Goal: Task Accomplishment & Management: Manage account settings

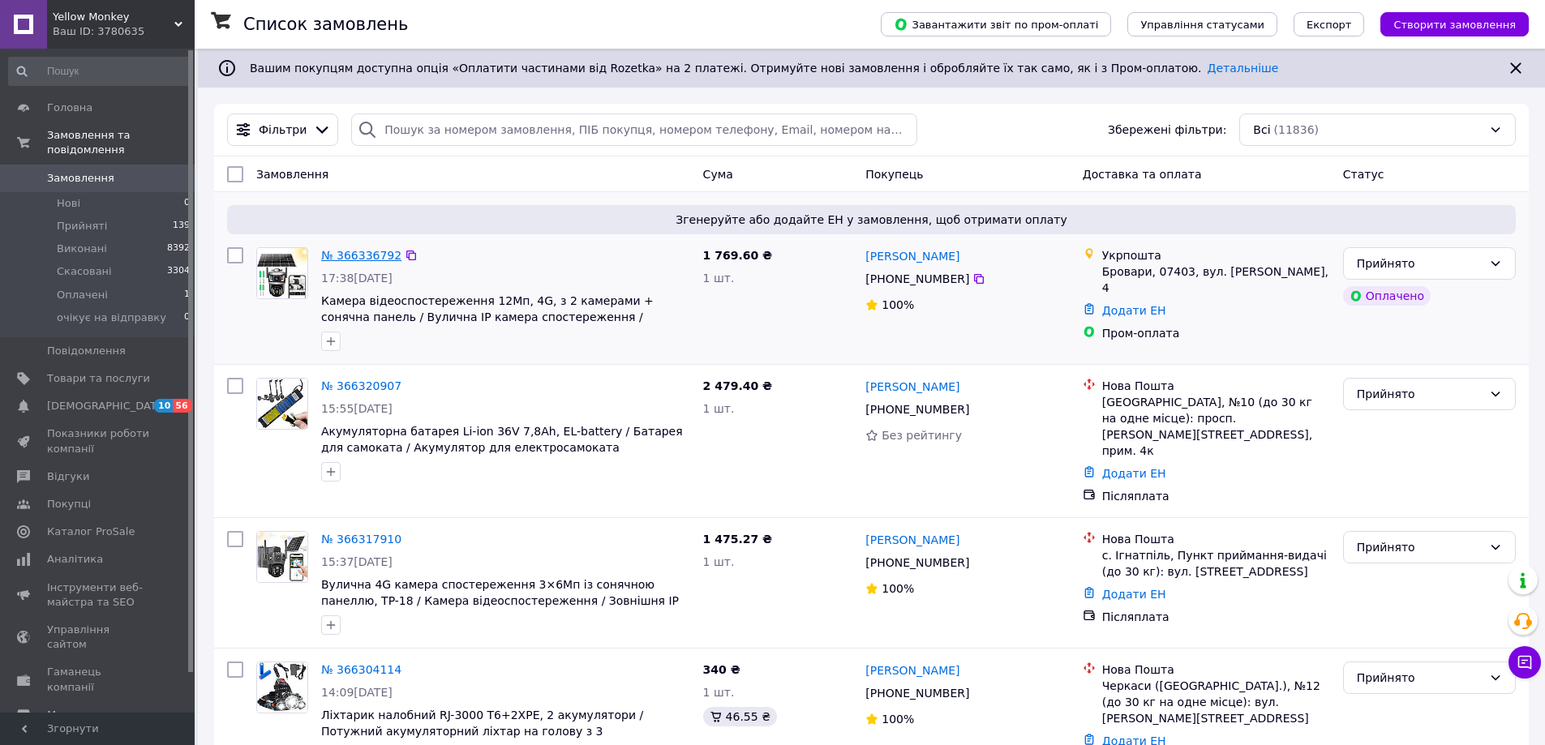
click at [340, 259] on link "№ 366336792" at bounding box center [361, 255] width 80 height 13
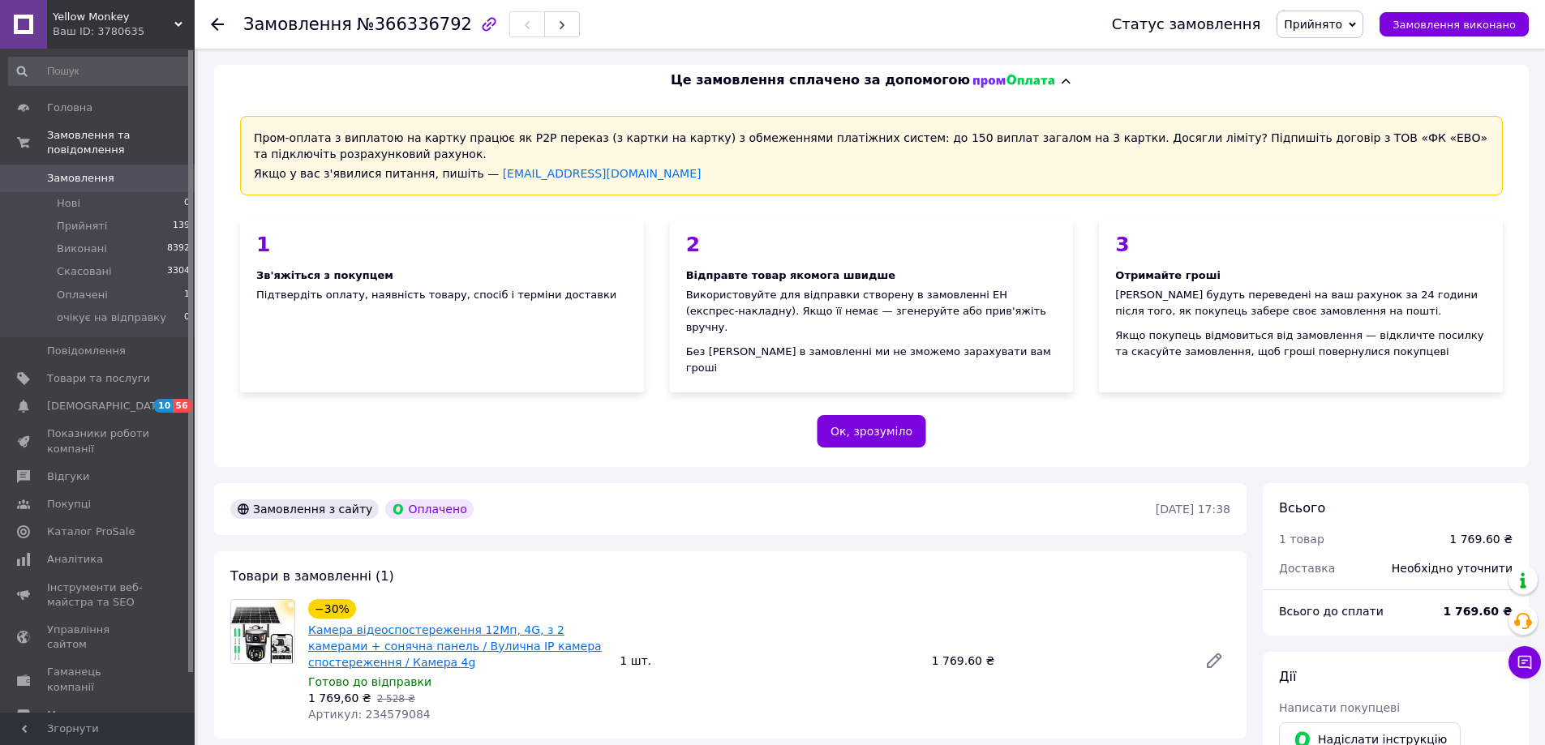
click at [353, 624] on link "Камера відеоспостереження 12Мп, 4G, з 2 камерами + сонячна панель / Вулична IP …" at bounding box center [455, 646] width 294 height 45
click at [78, 28] on div "Ваш ID: 3780635" at bounding box center [124, 31] width 142 height 15
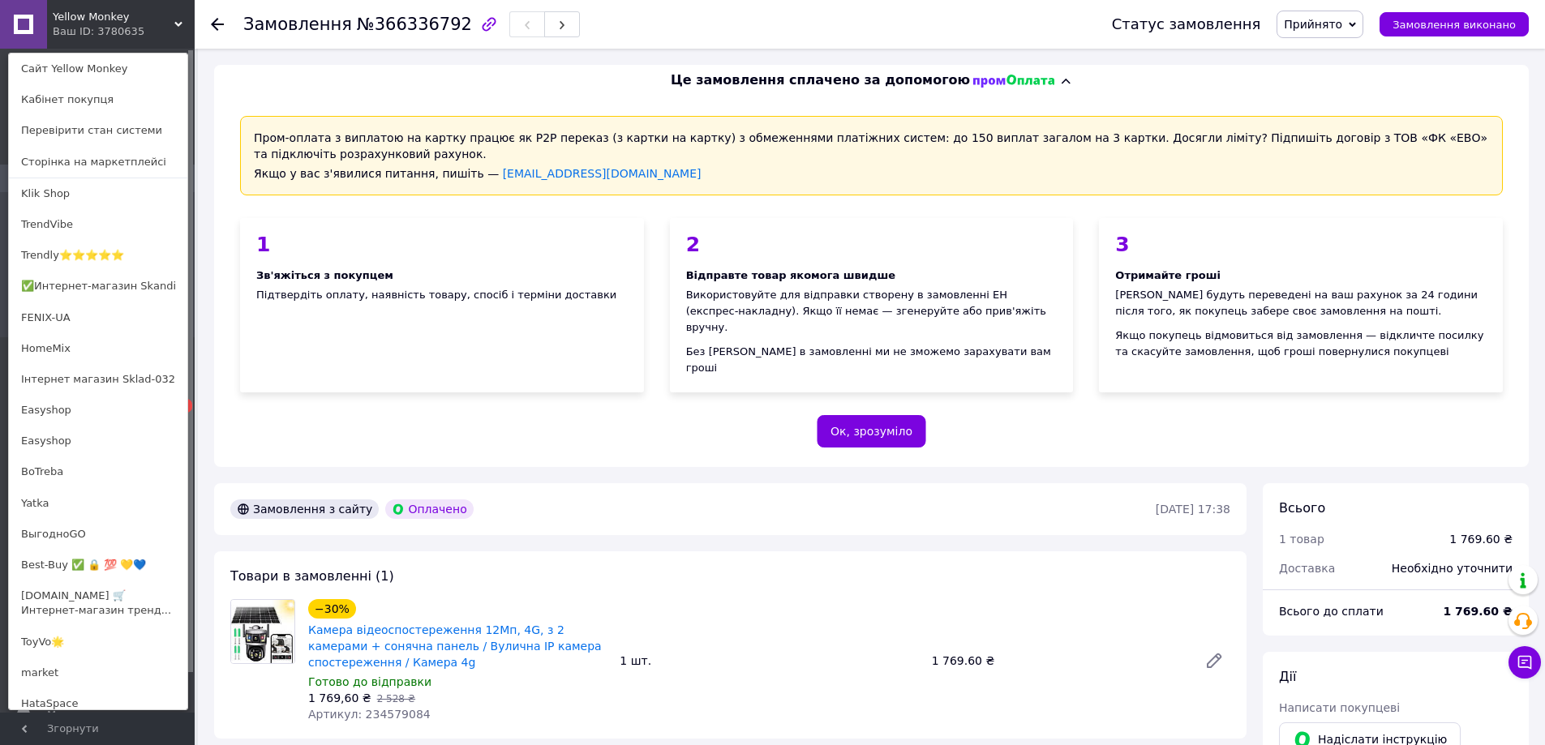
scroll to position [601, 0]
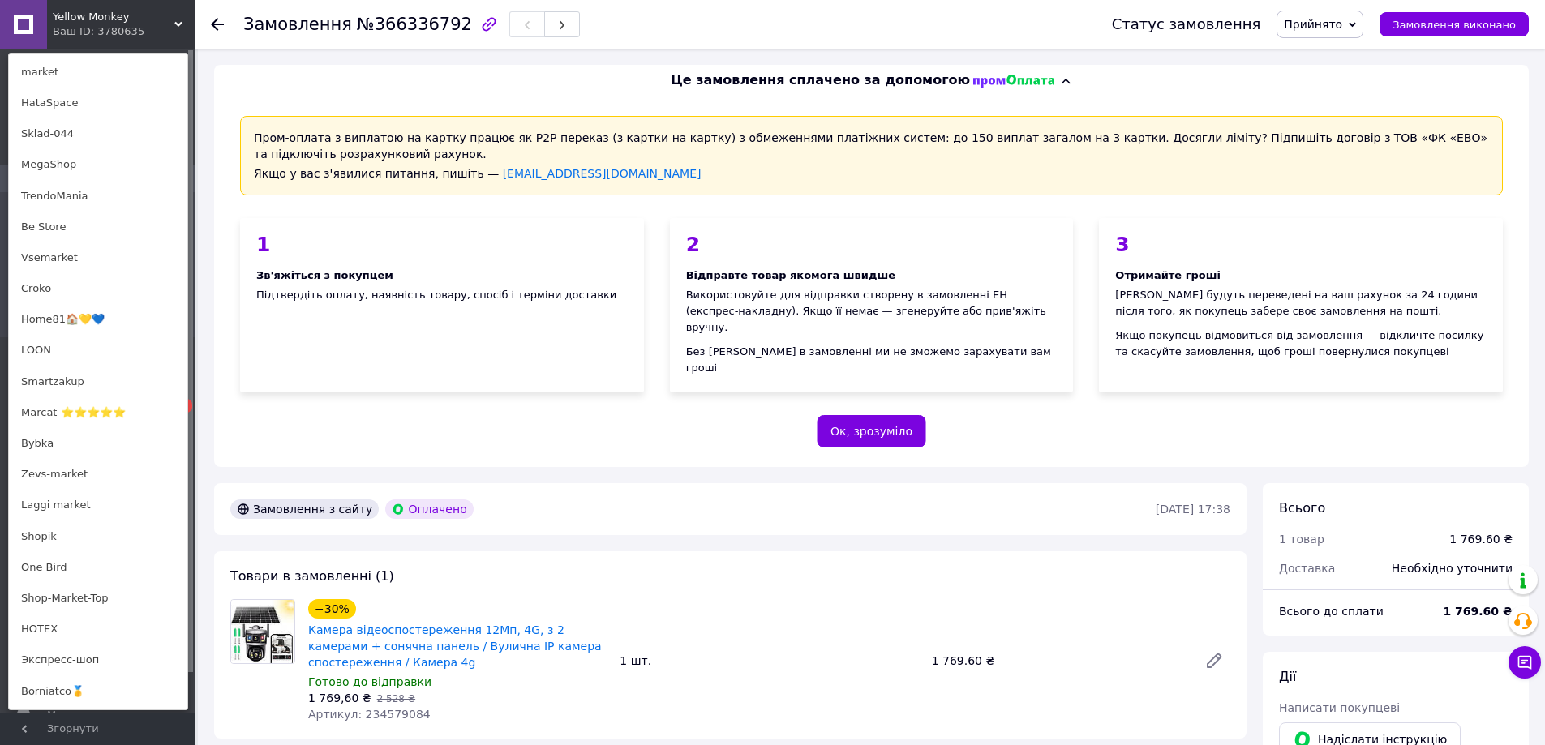
click at [104, 24] on div "Ваш ID: 3780635" at bounding box center [87, 31] width 68 height 15
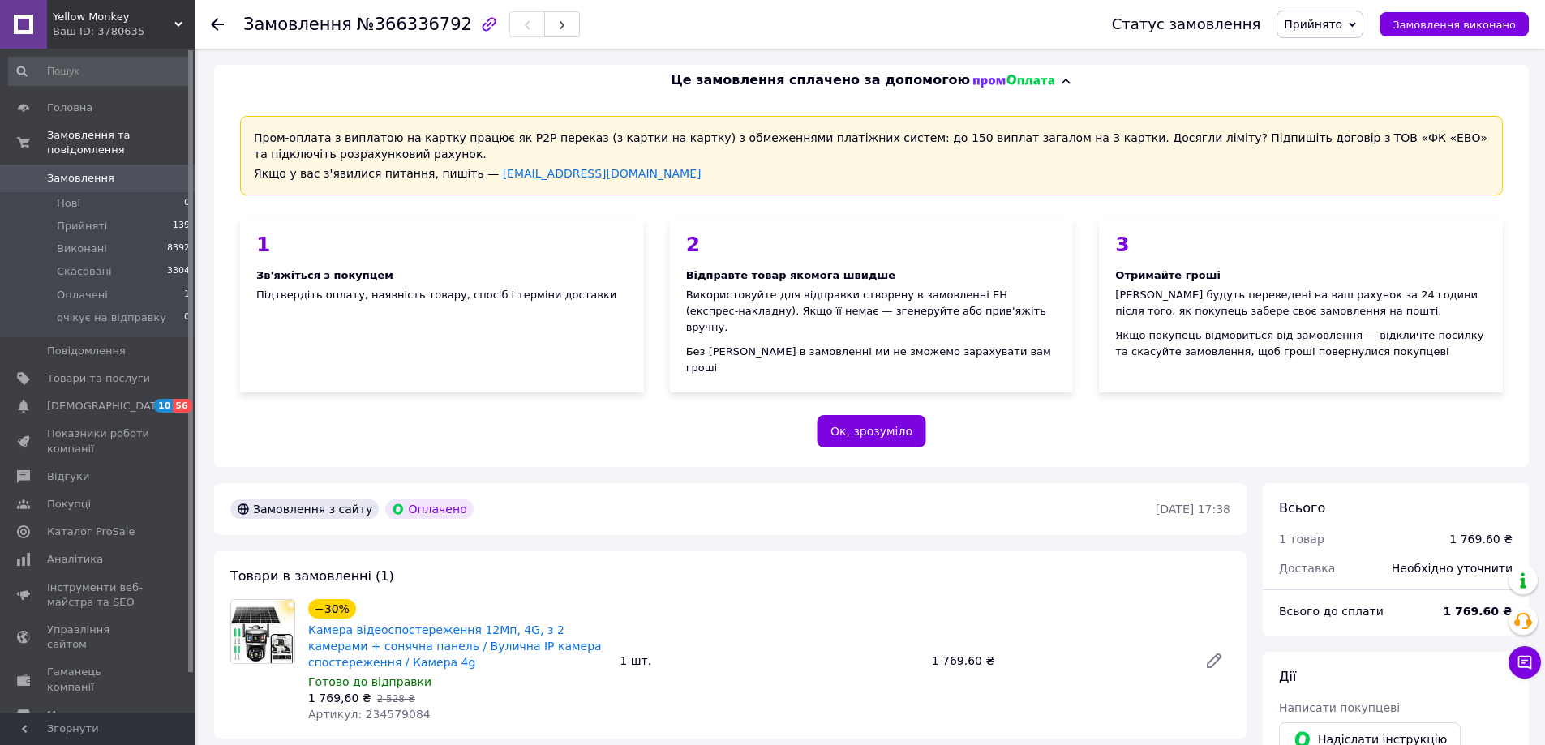
click at [107, 31] on div "Ваш ID: 3780635" at bounding box center [124, 31] width 142 height 15
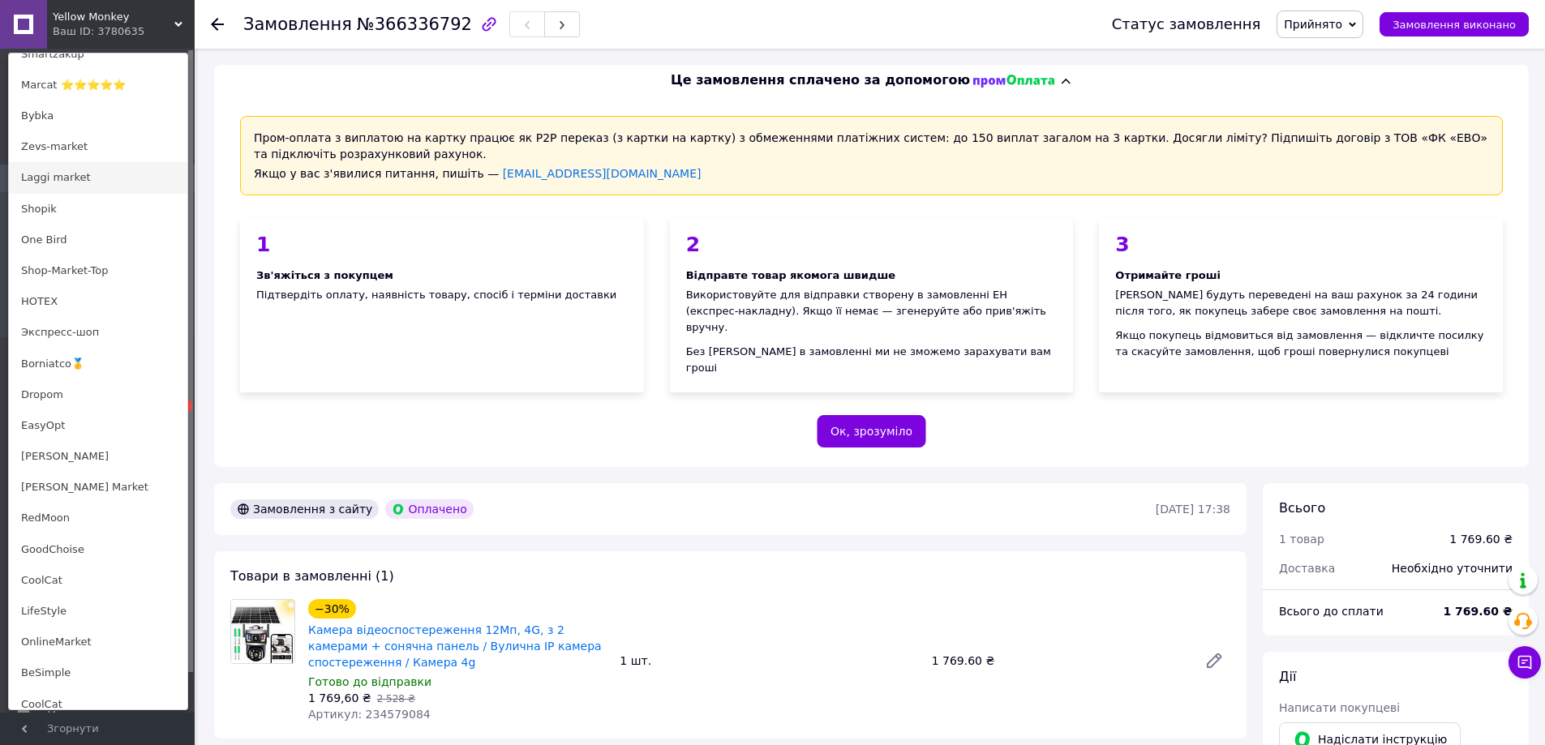
scroll to position [1001, 0]
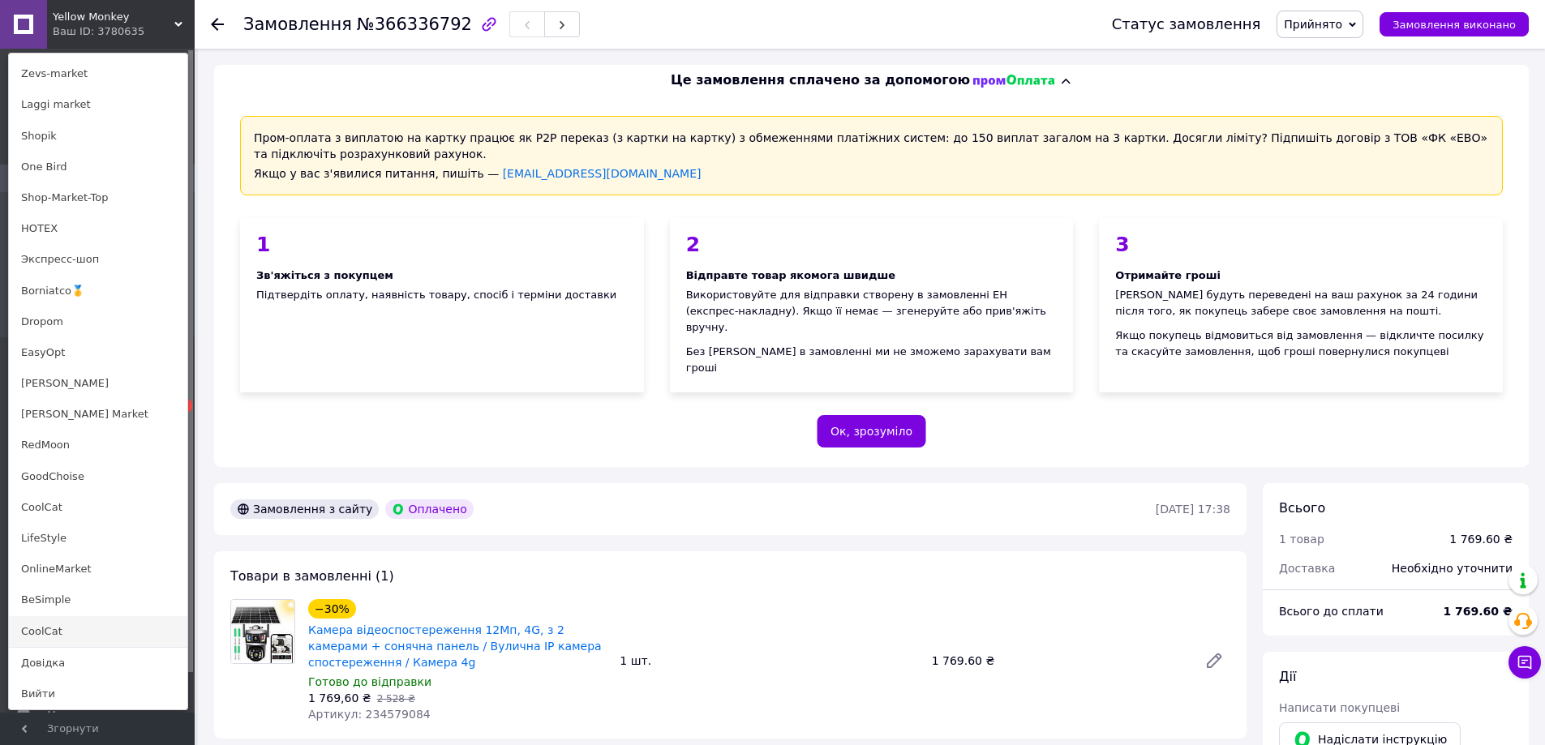
click at [77, 636] on link "CoolCat" at bounding box center [98, 631] width 178 height 31
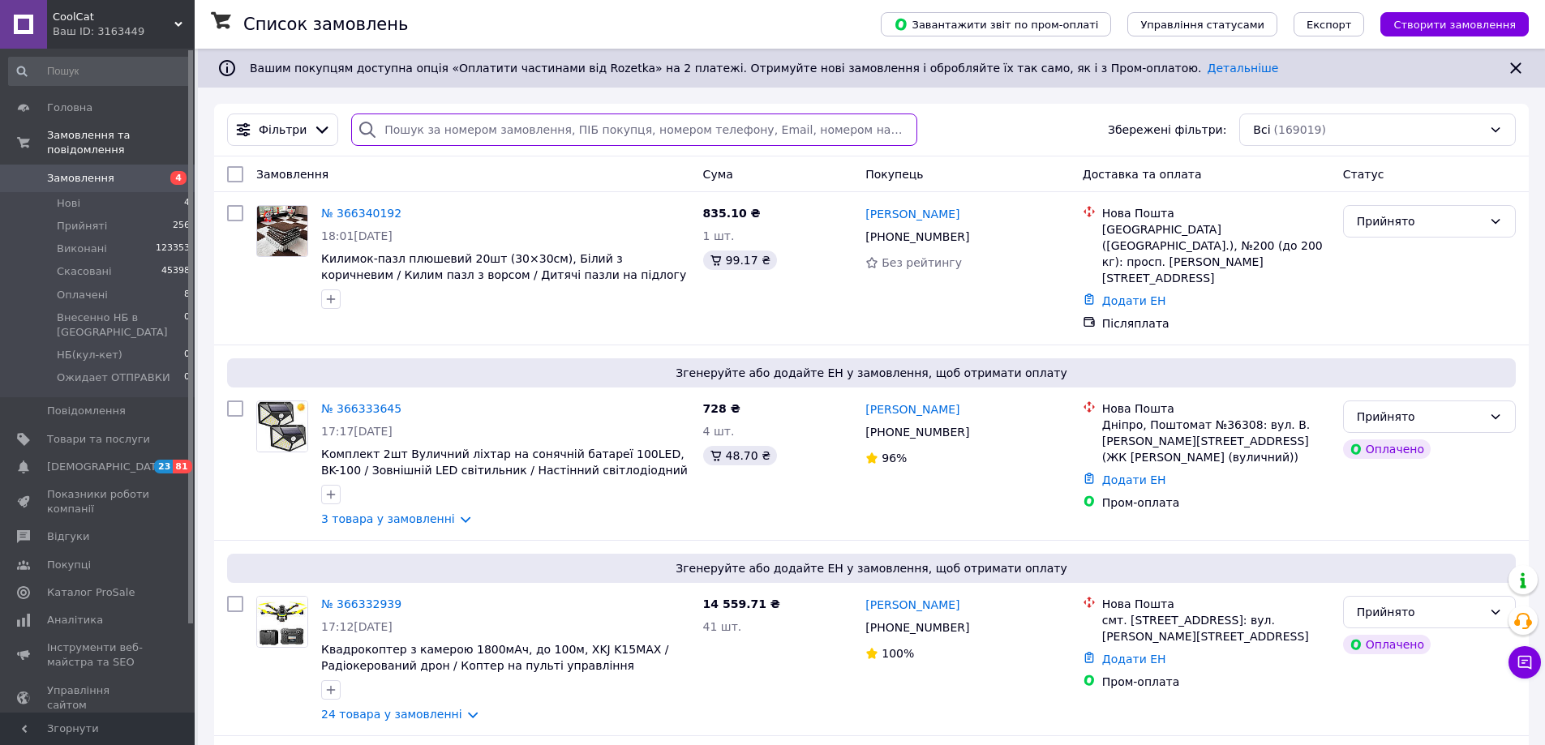
click at [648, 129] on input "search" at bounding box center [633, 130] width 565 height 32
paste input "362259106"
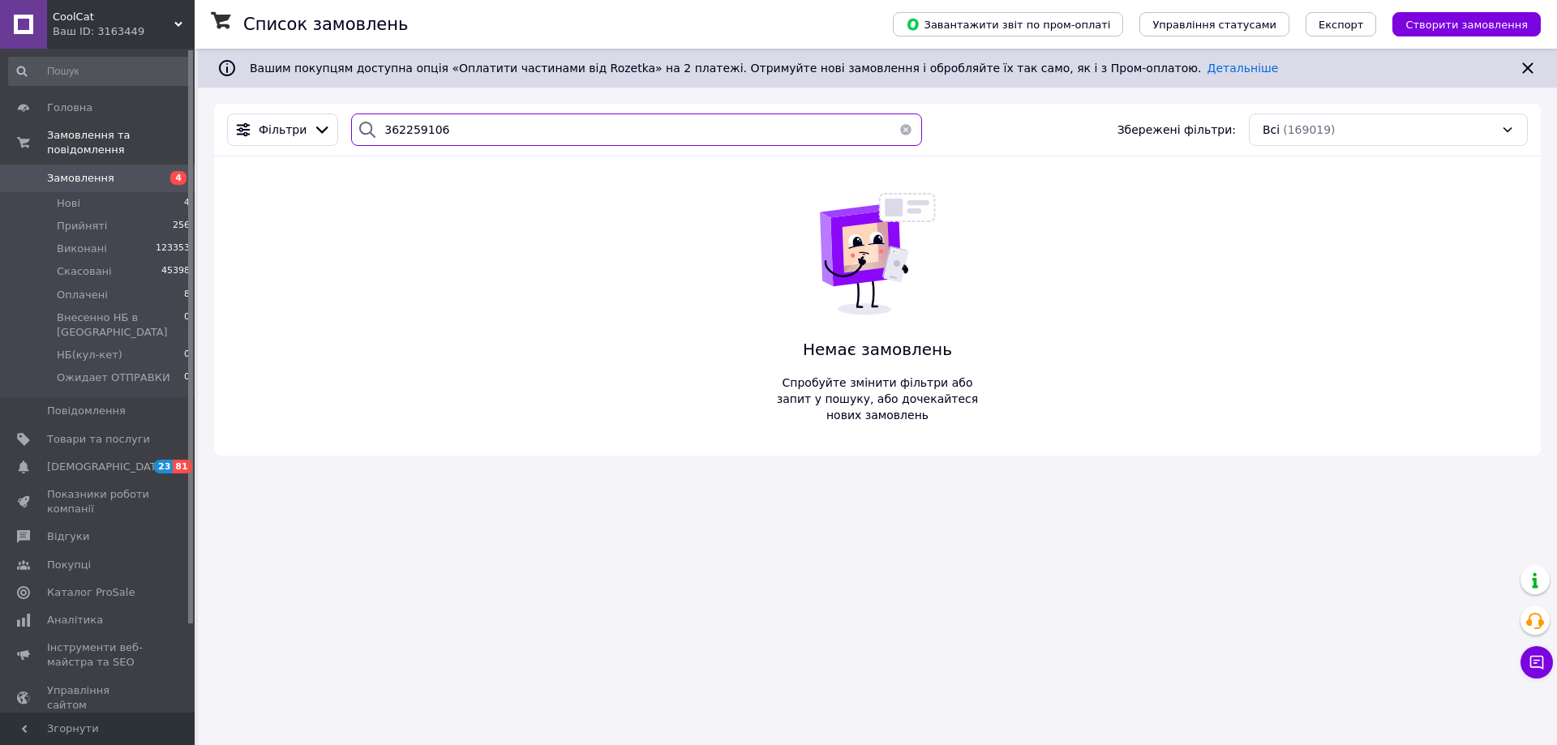
click at [491, 122] on input "362259106" at bounding box center [636, 130] width 571 height 32
paste input "4406773"
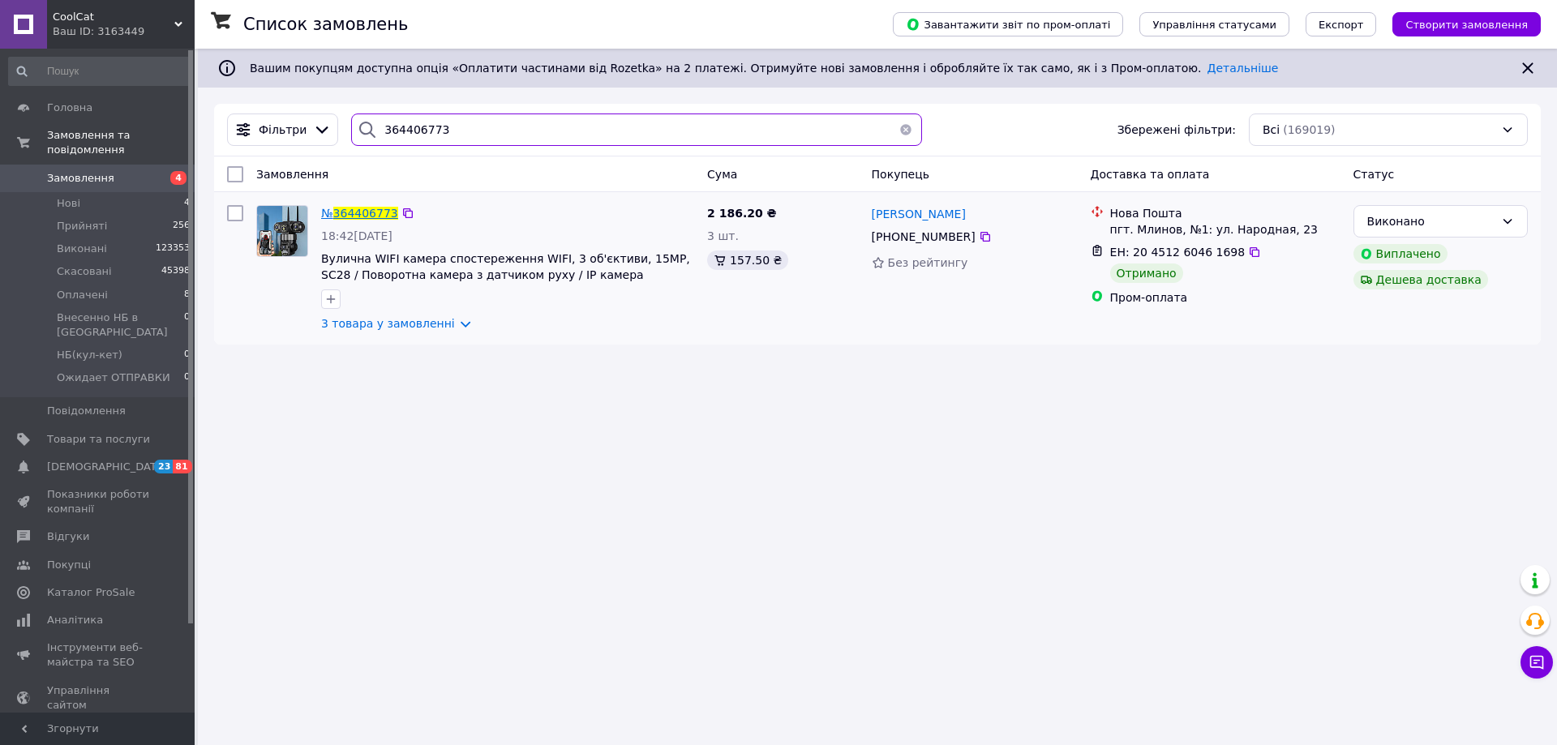
type input "364406773"
click at [352, 215] on span "364406773" at bounding box center [365, 213] width 65 height 13
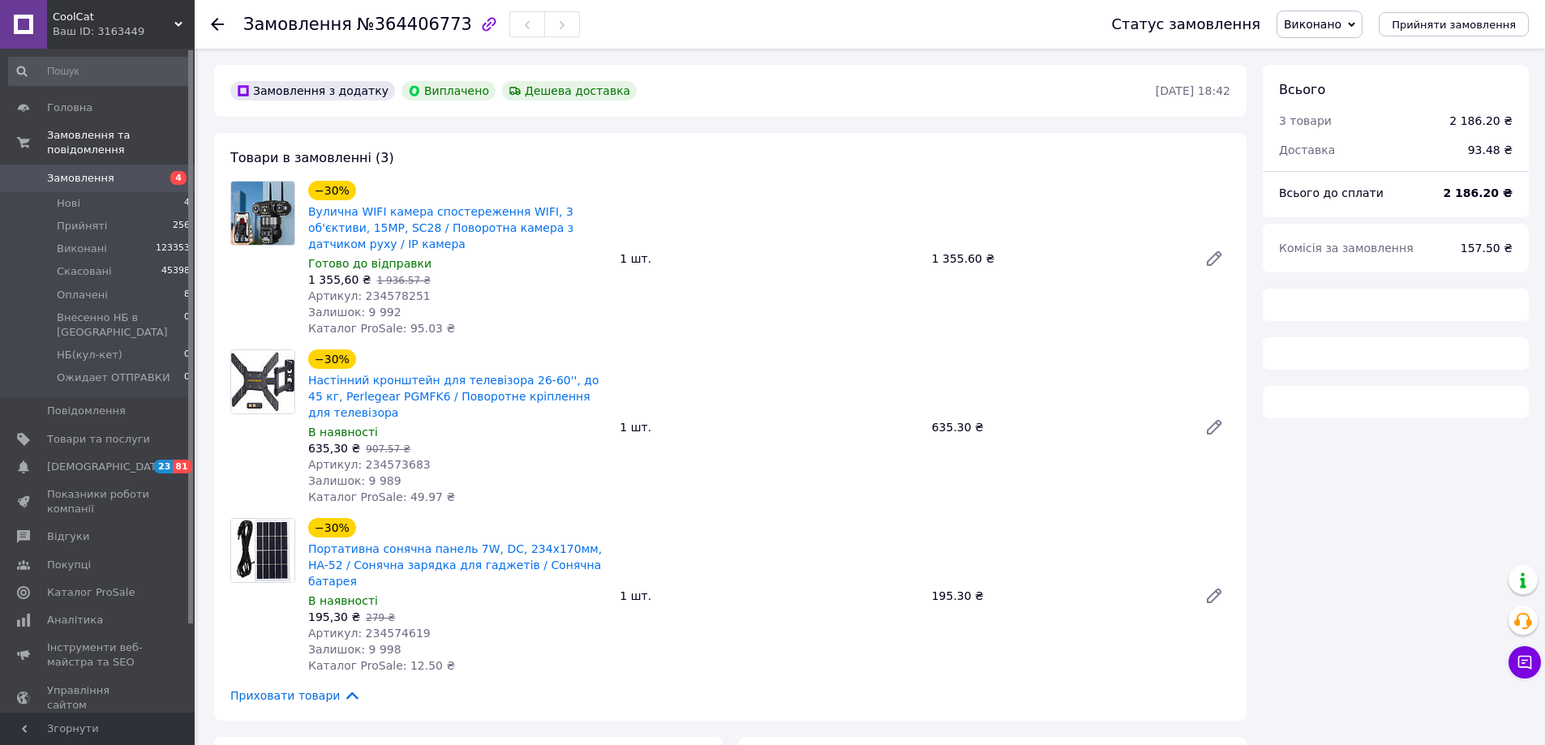
click at [110, 29] on div "Ваш ID: 3163449" at bounding box center [124, 31] width 142 height 15
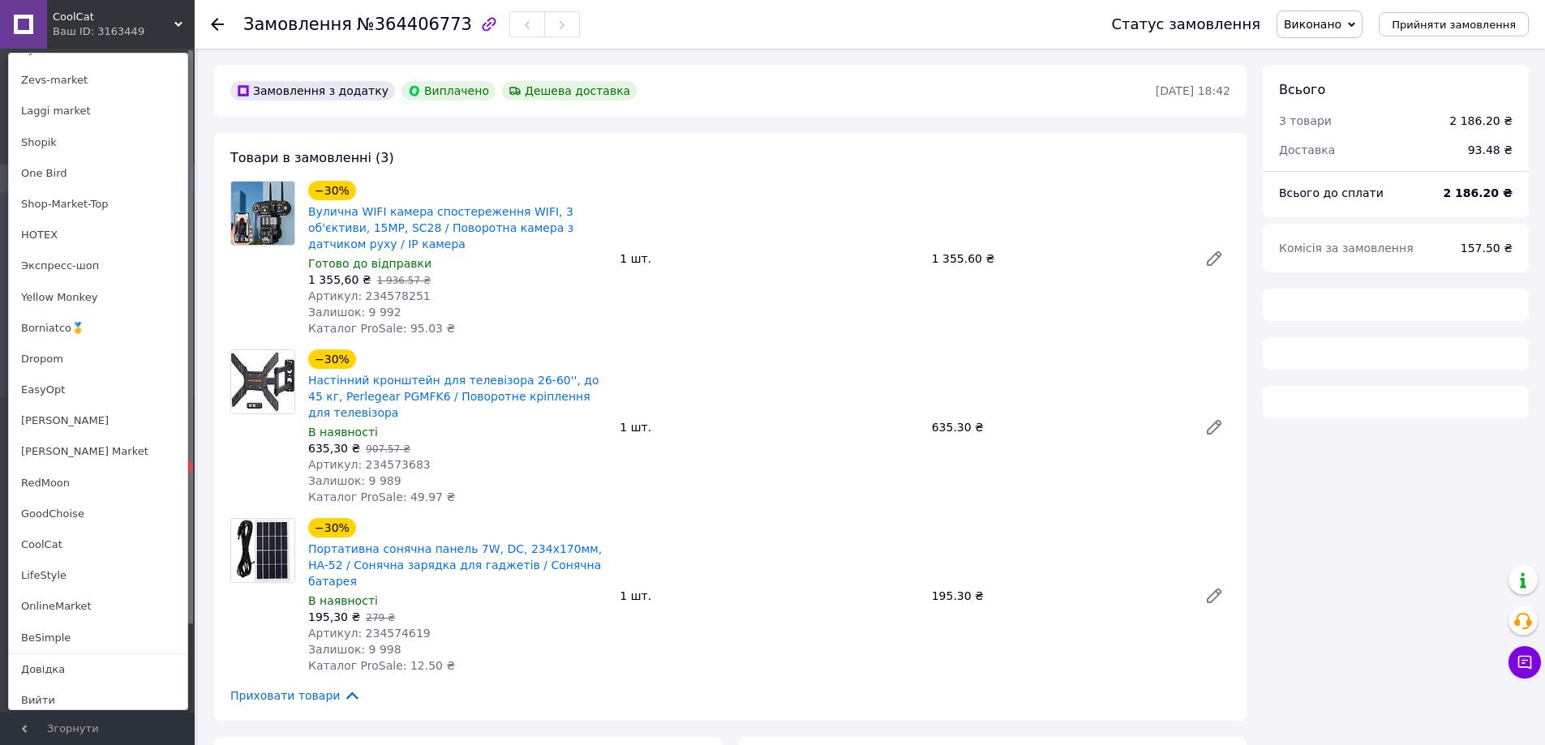
scroll to position [1001, 0]
click at [78, 595] on link "OnlineMarket" at bounding box center [98, 600] width 178 height 31
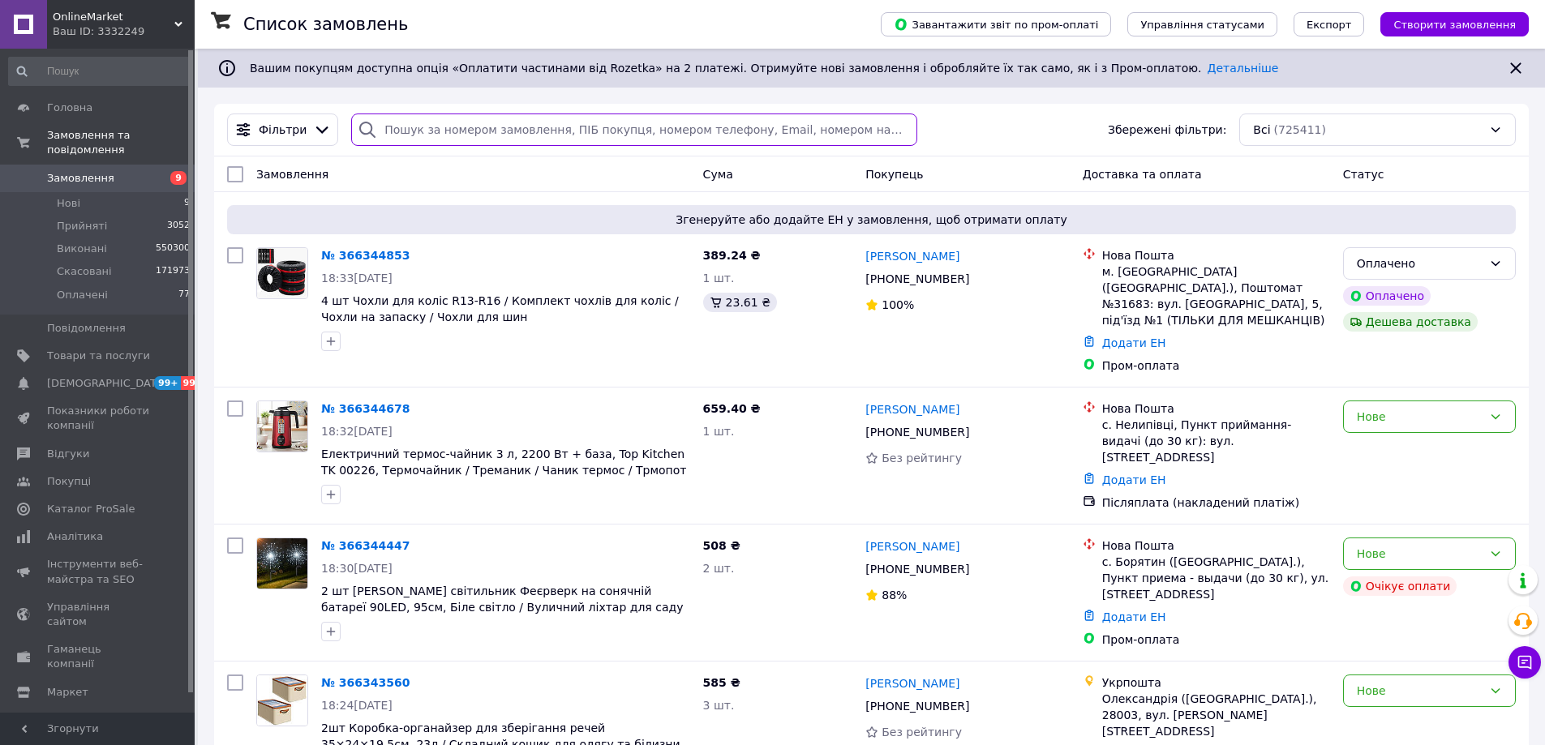
click at [477, 131] on input "search" at bounding box center [633, 130] width 565 height 32
paste input "362259106"
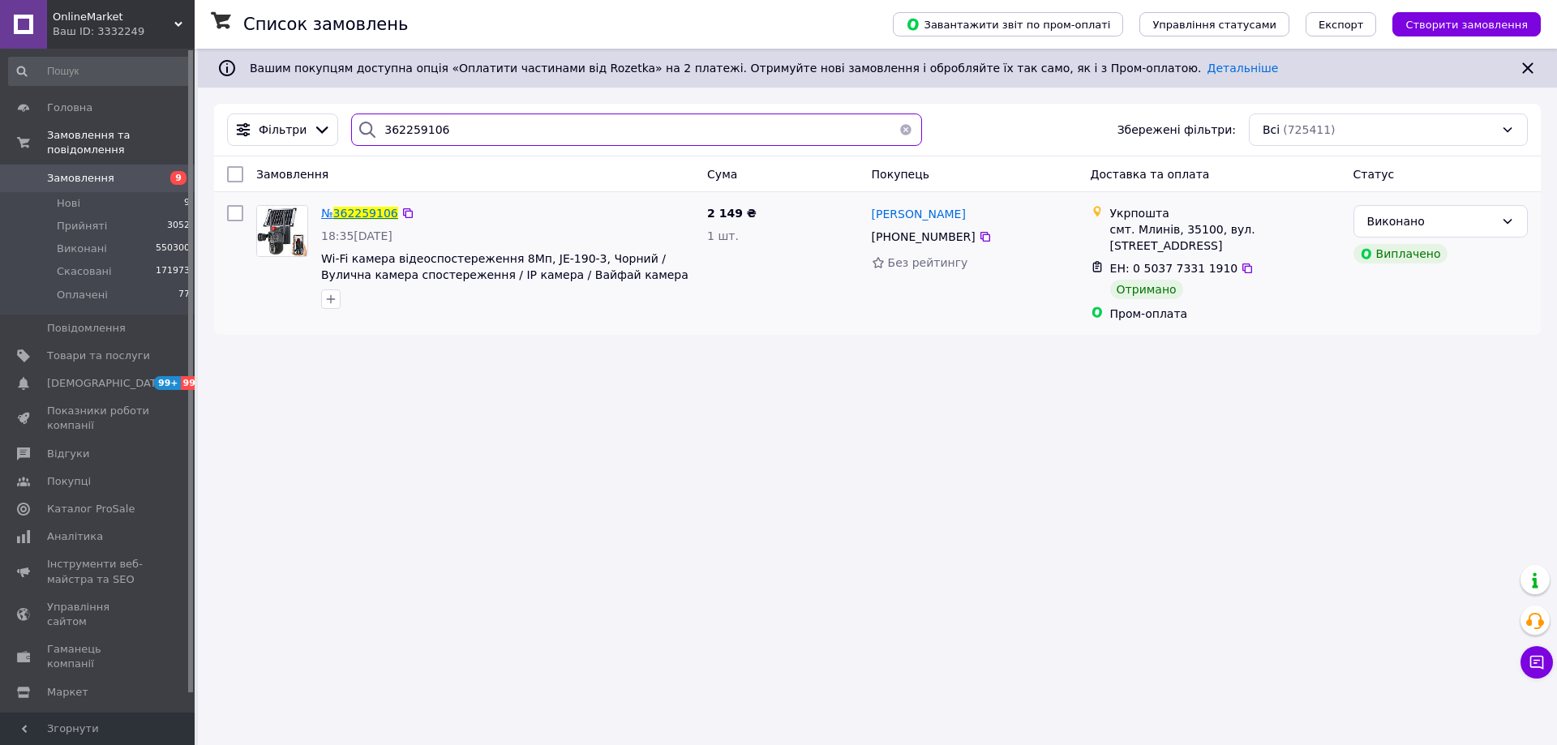
type input "362259106"
click at [354, 215] on span "362259106" at bounding box center [365, 213] width 65 height 13
